Goal: Transaction & Acquisition: Book appointment/travel/reservation

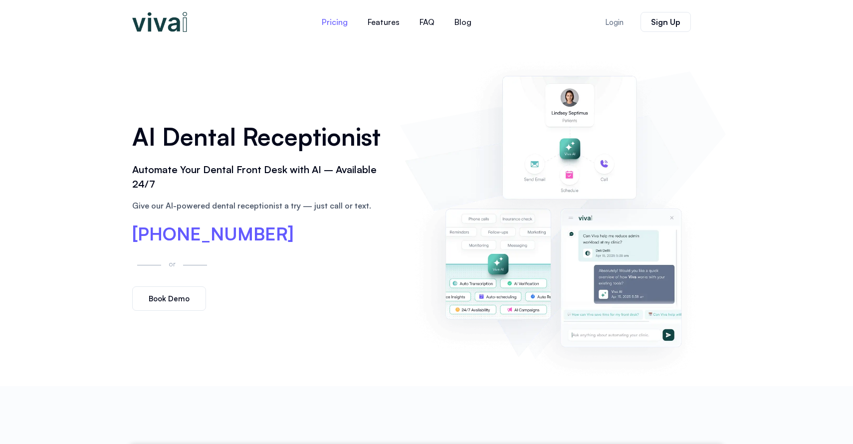
click at [334, 21] on link "Pricing" at bounding box center [335, 22] width 46 height 24
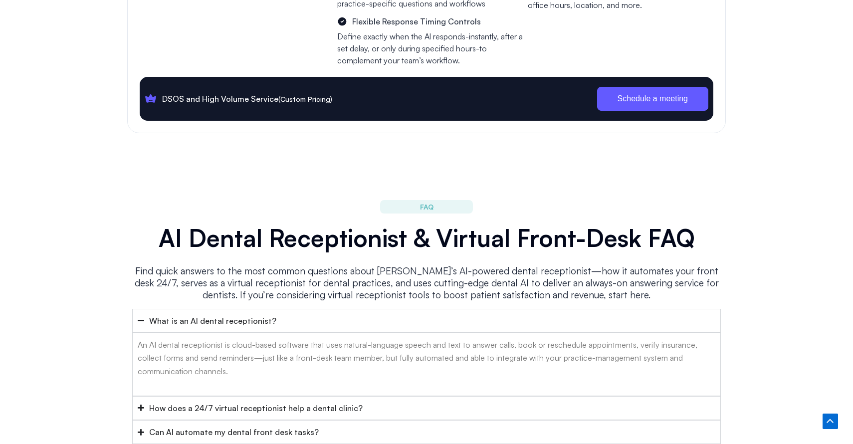
scroll to position [3881, 0]
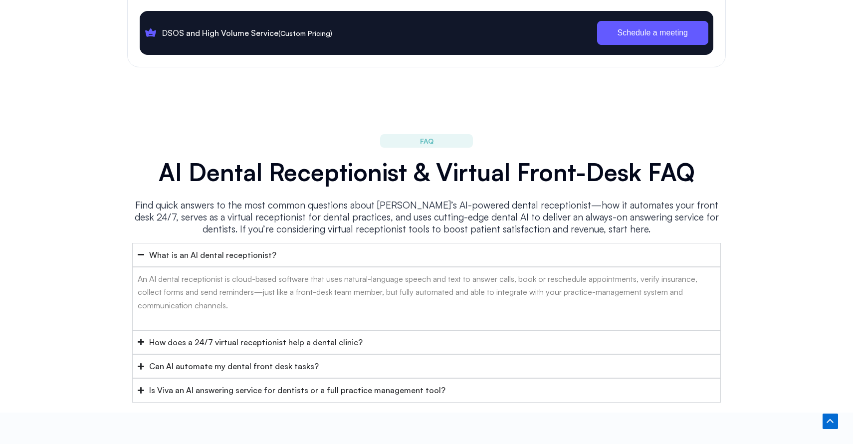
click at [138, 338] on icon "Accordion. Open links with Enter or Space, close with Escape, and navigate with…" at bounding box center [141, 341] width 6 height 7
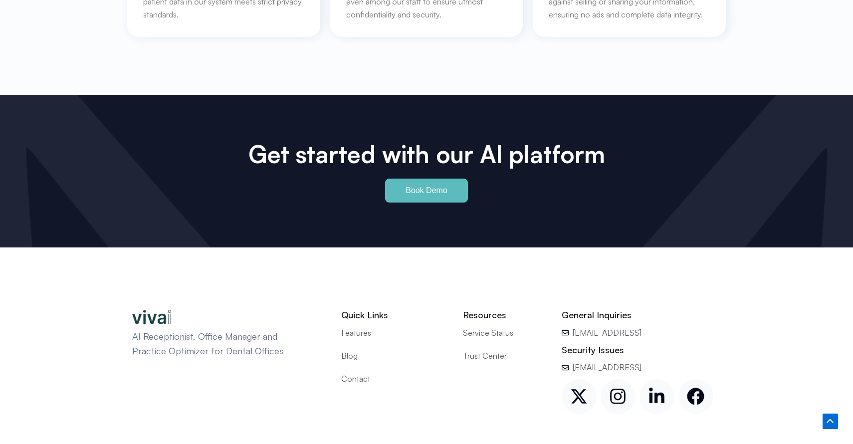
scroll to position [4597, 0]
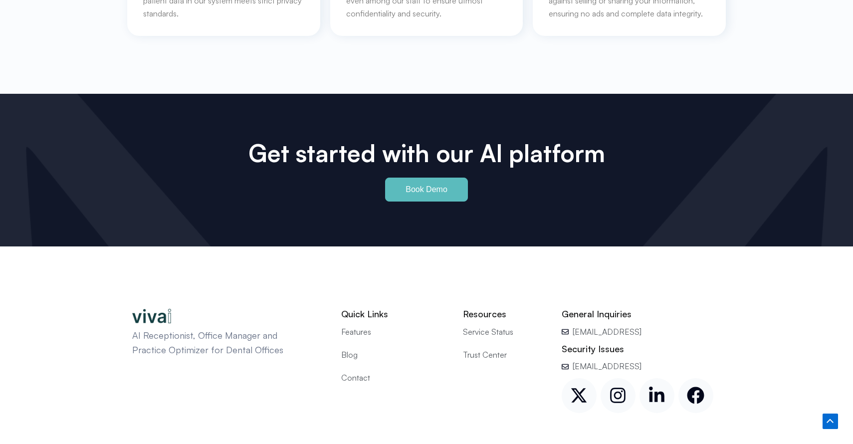
click at [357, 325] on span "Features" at bounding box center [356, 331] width 30 height 13
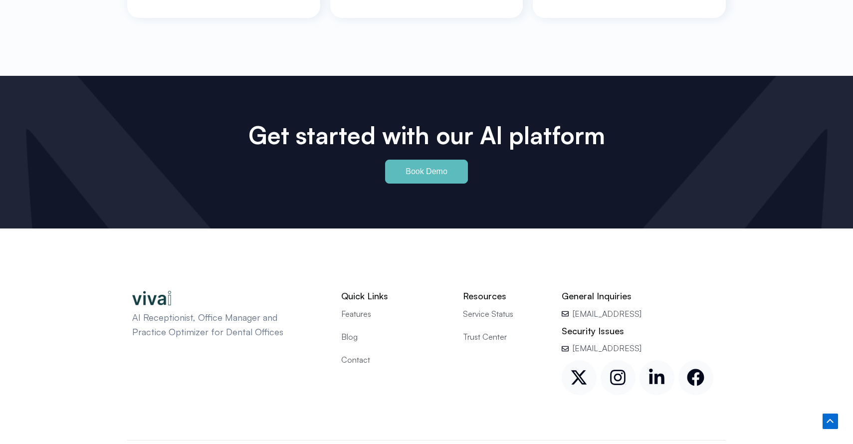
scroll to position [4650, 0]
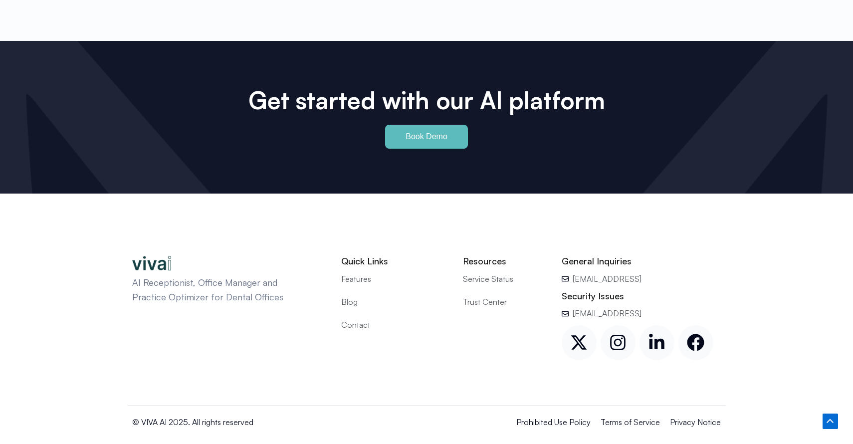
click at [428, 133] on span "Book Demo" at bounding box center [427, 137] width 42 height 8
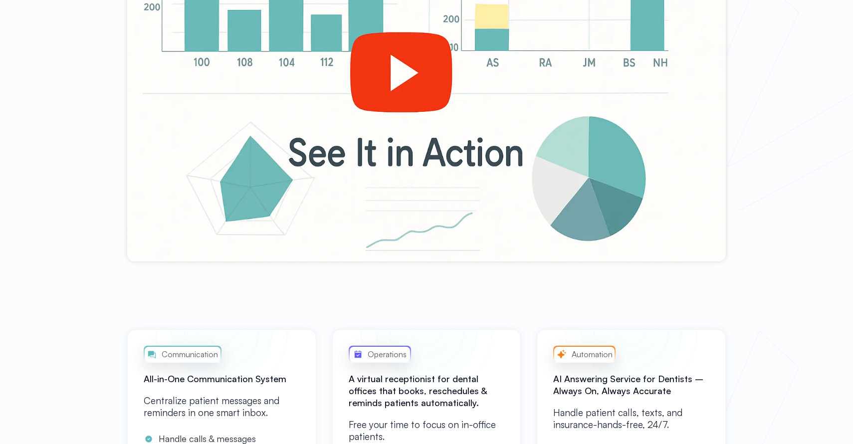
scroll to position [0, 0]
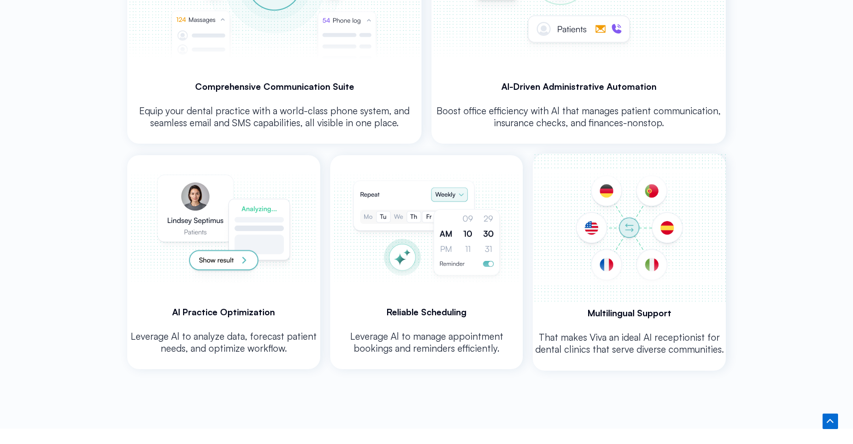
scroll to position [757, 0]
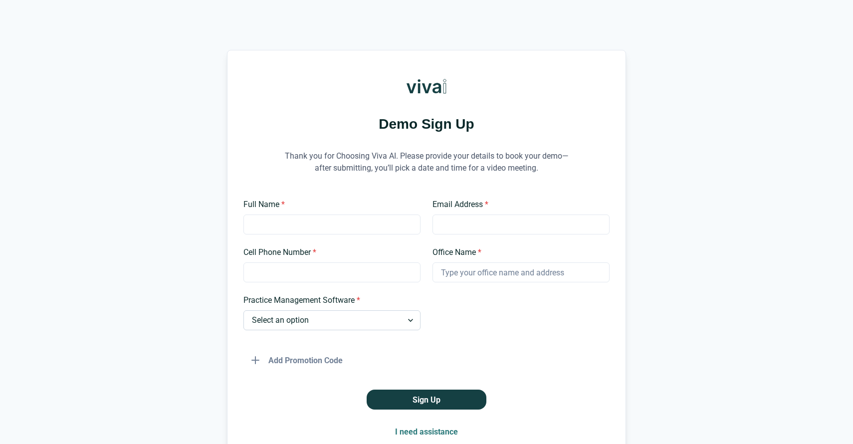
click at [344, 321] on select "Select an option Dentrix Open Dental EagleSoft Denticon Other" at bounding box center [331, 320] width 177 height 20
click at [243, 310] on select "Select an option Dentrix Open Dental EagleSoft Denticon Other" at bounding box center [331, 320] width 177 height 20
click at [345, 321] on select "Select an option Dentrix Open Dental EagleSoft Denticon Other" at bounding box center [331, 320] width 177 height 20
